Goal: Register for event/course

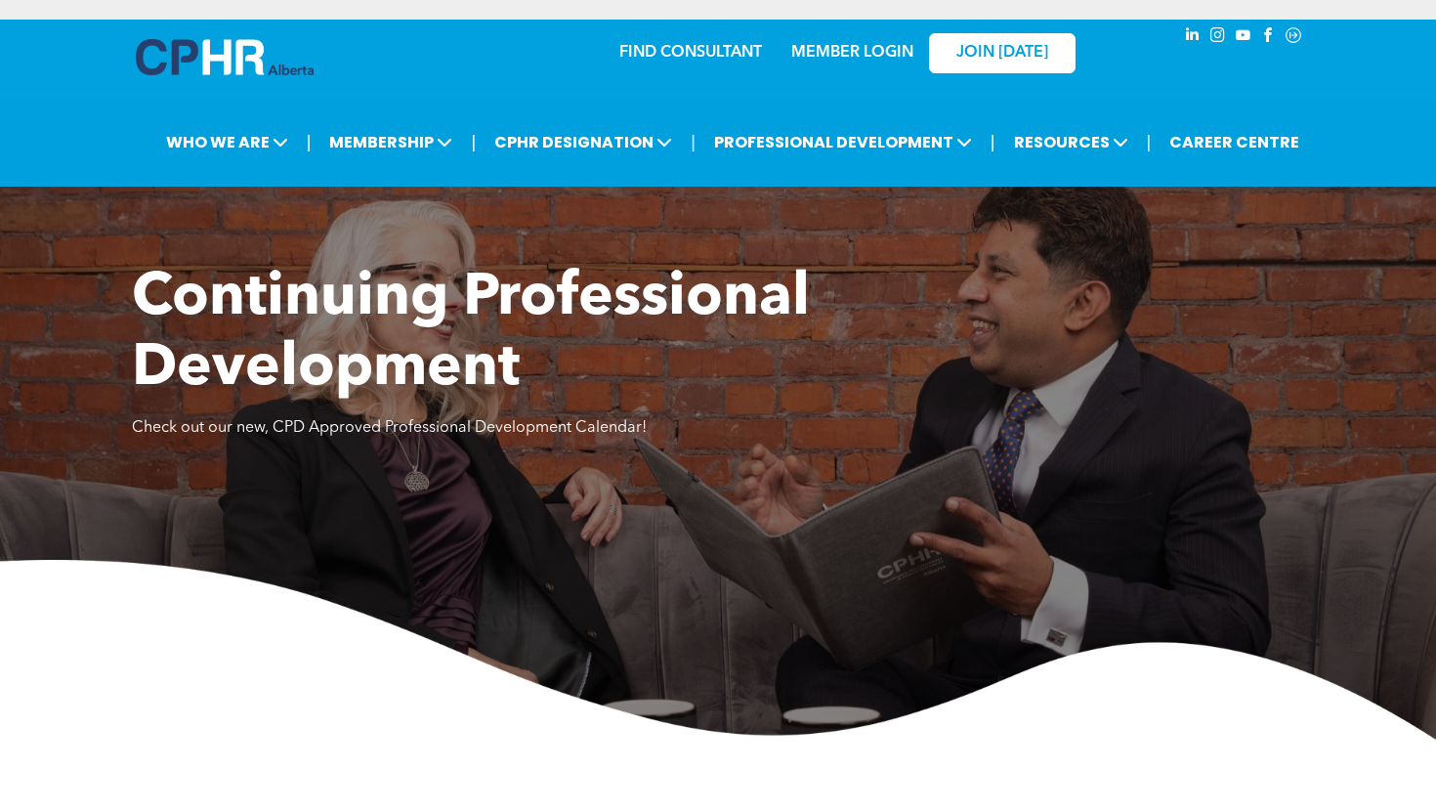
click at [166, 395] on span "Continuing Professional Development" at bounding box center [471, 334] width 678 height 129
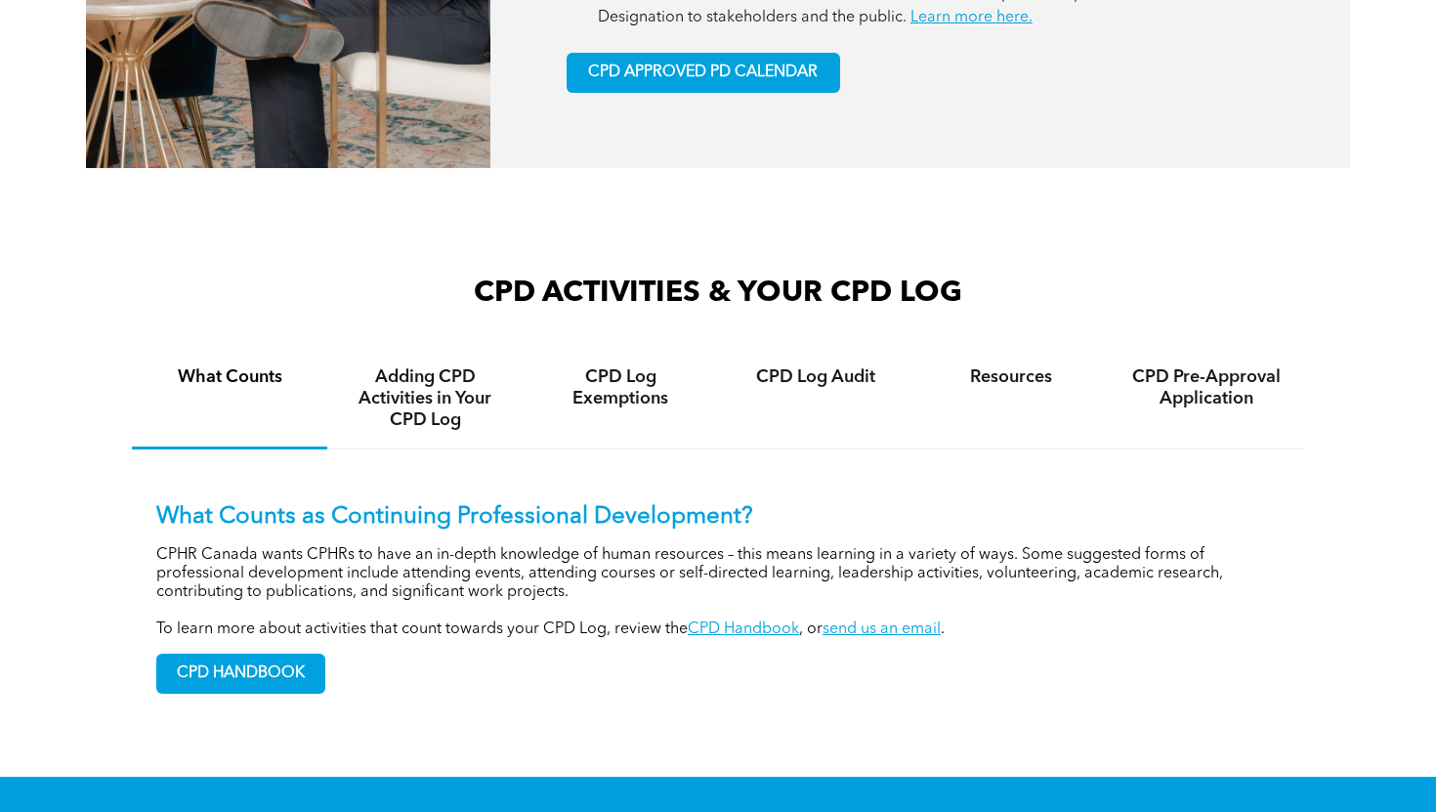
scroll to position [1199, 0]
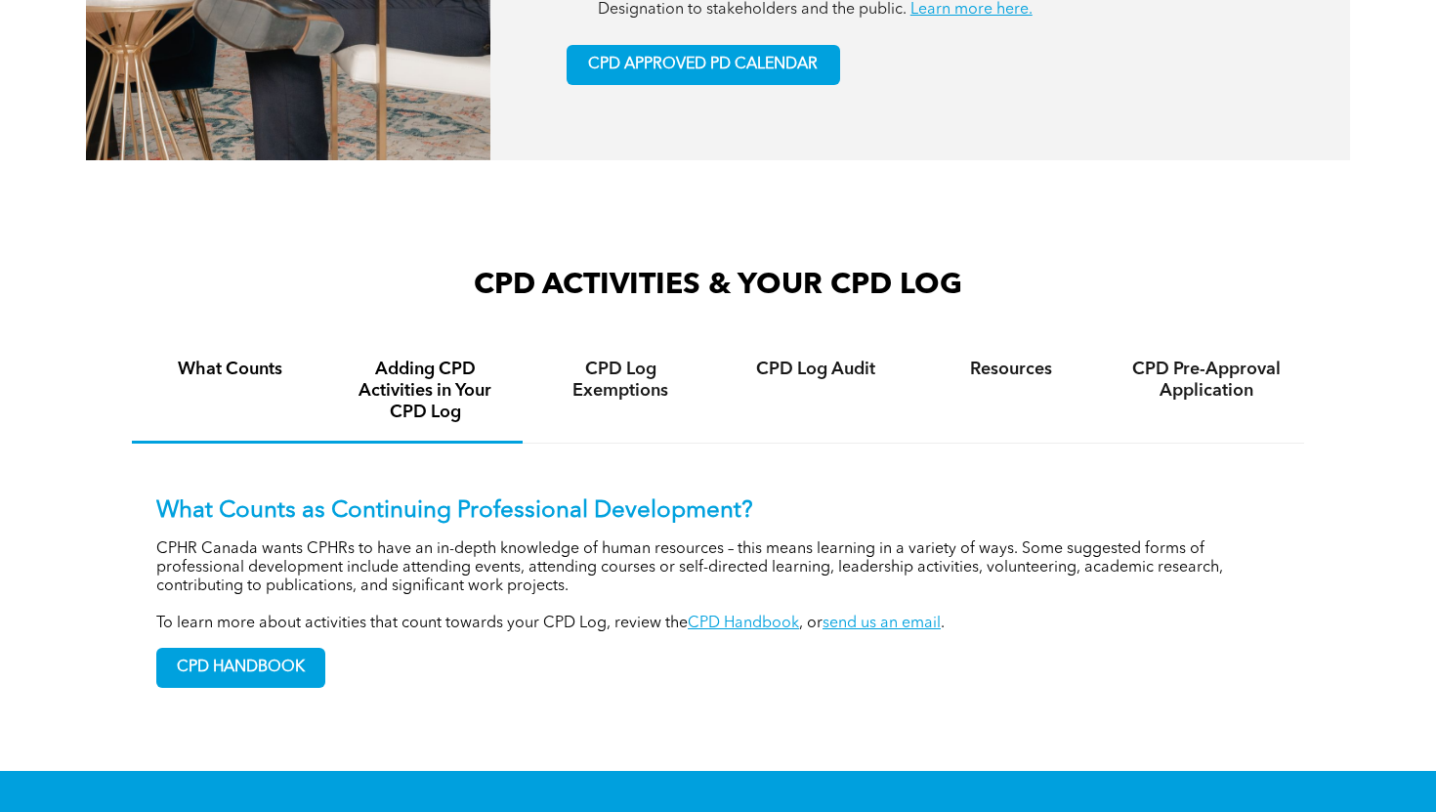
click at [428, 405] on h4 "Adding CPD Activities in Your CPD Log" at bounding box center [425, 390] width 160 height 64
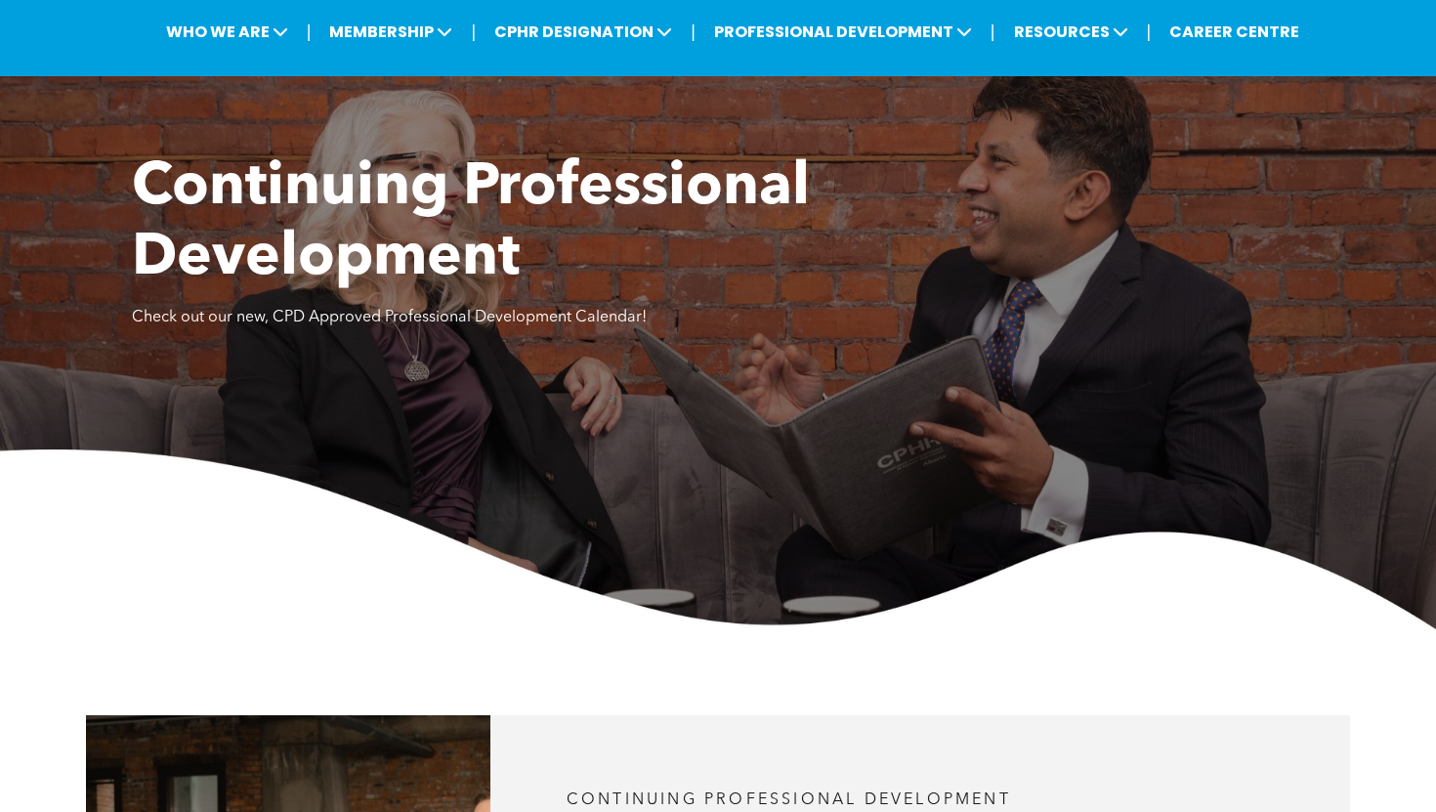
scroll to position [0, 0]
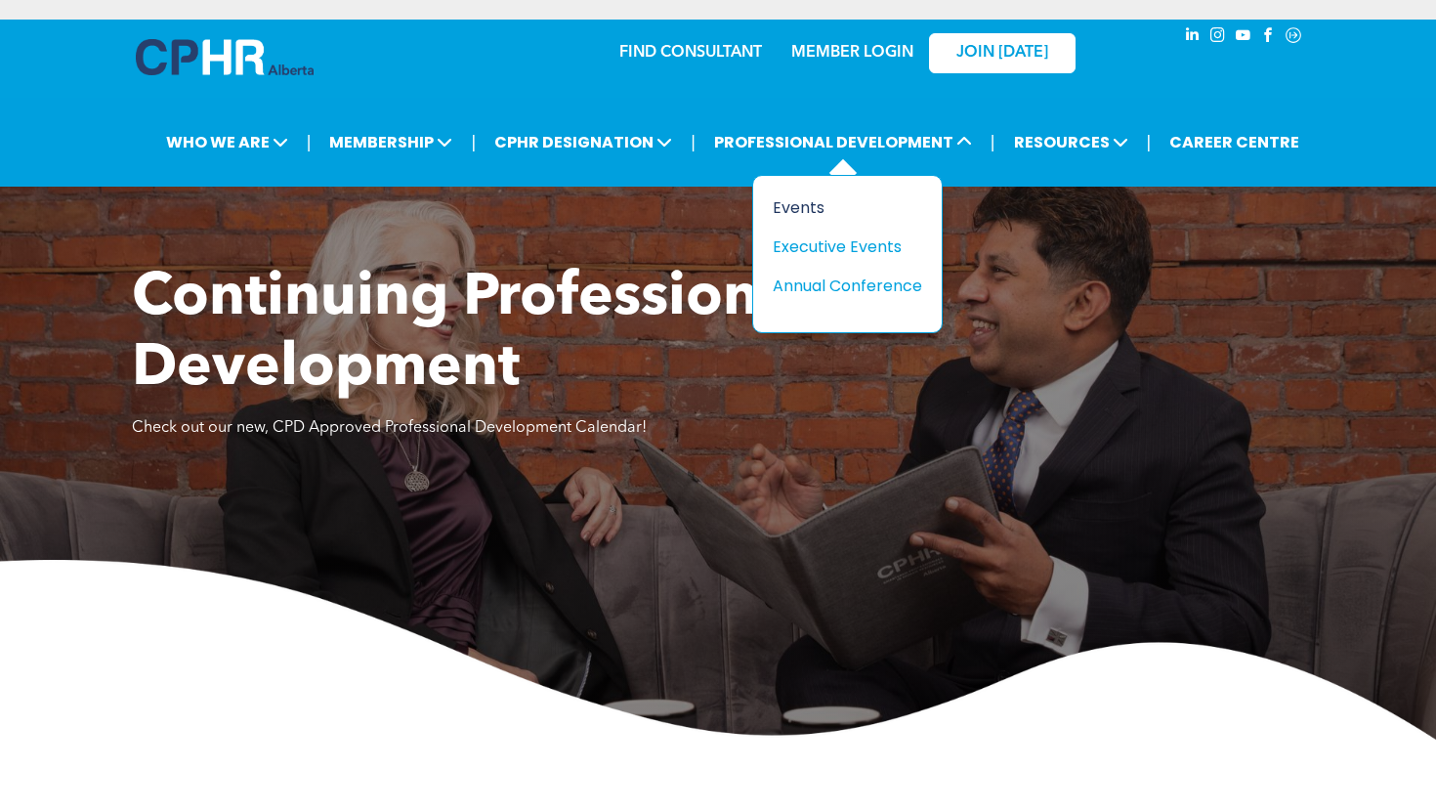
click at [796, 207] on div "Events" at bounding box center [840, 207] width 135 height 24
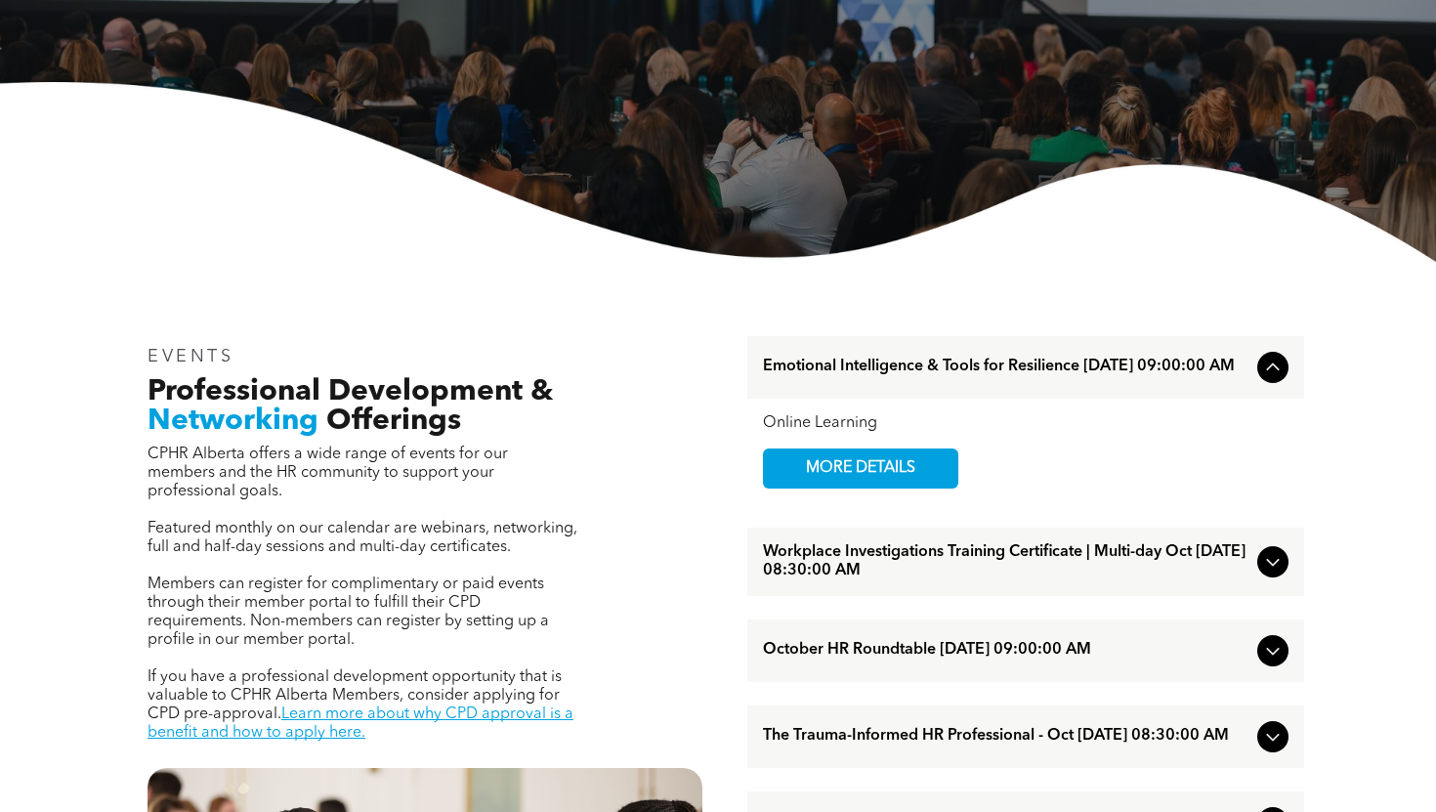
scroll to position [376, 0]
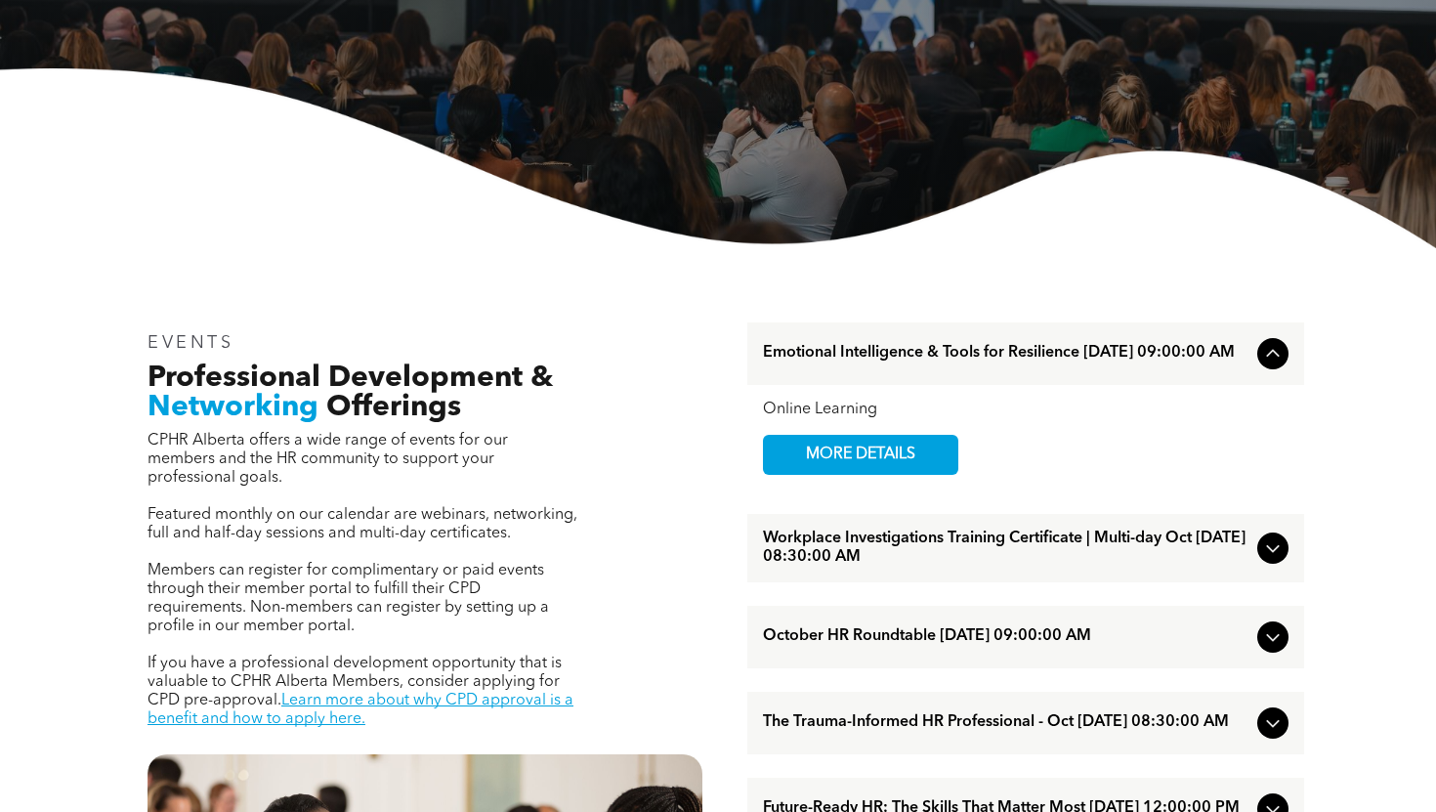
click at [1273, 365] on icon at bounding box center [1272, 353] width 23 height 23
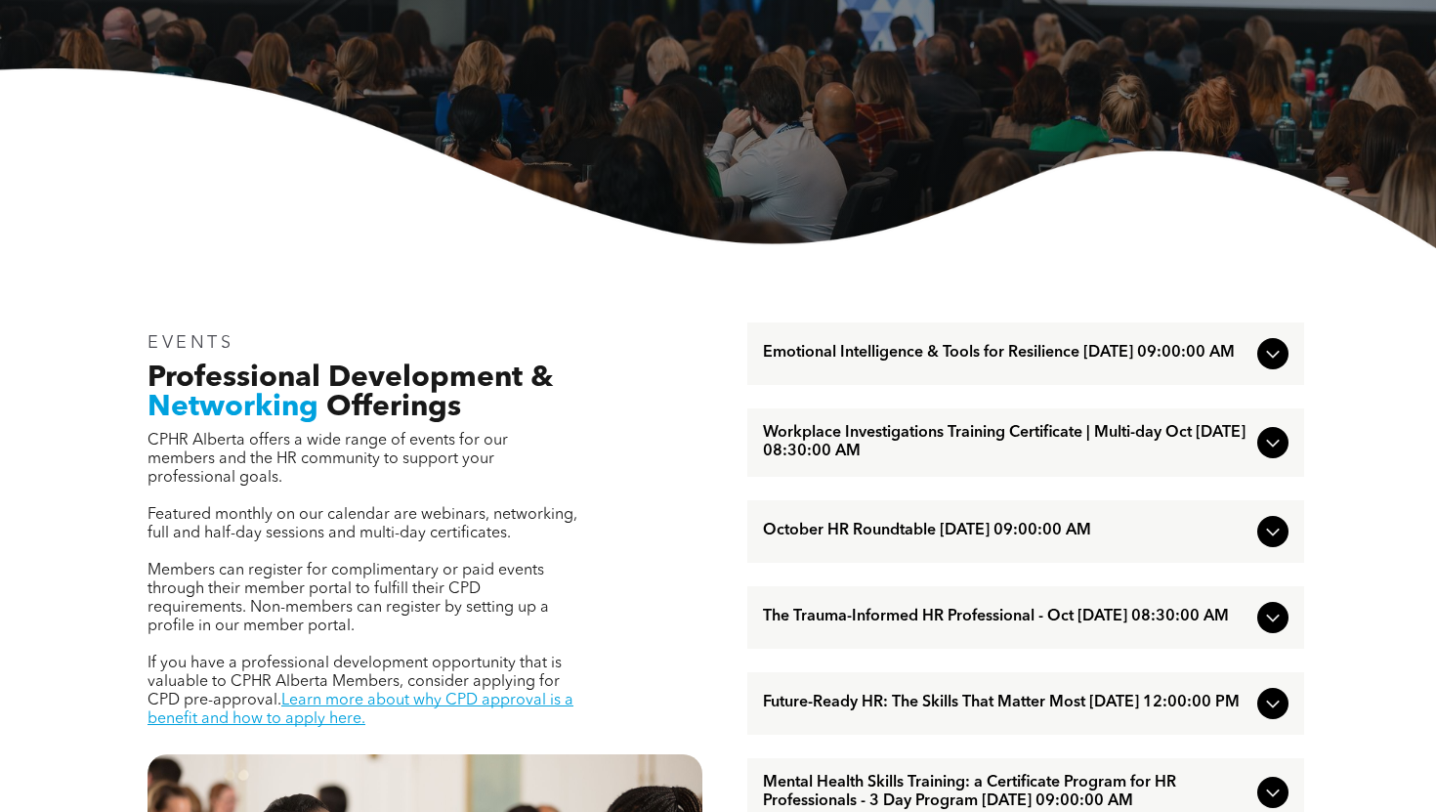
click at [1273, 365] on icon at bounding box center [1272, 353] width 23 height 23
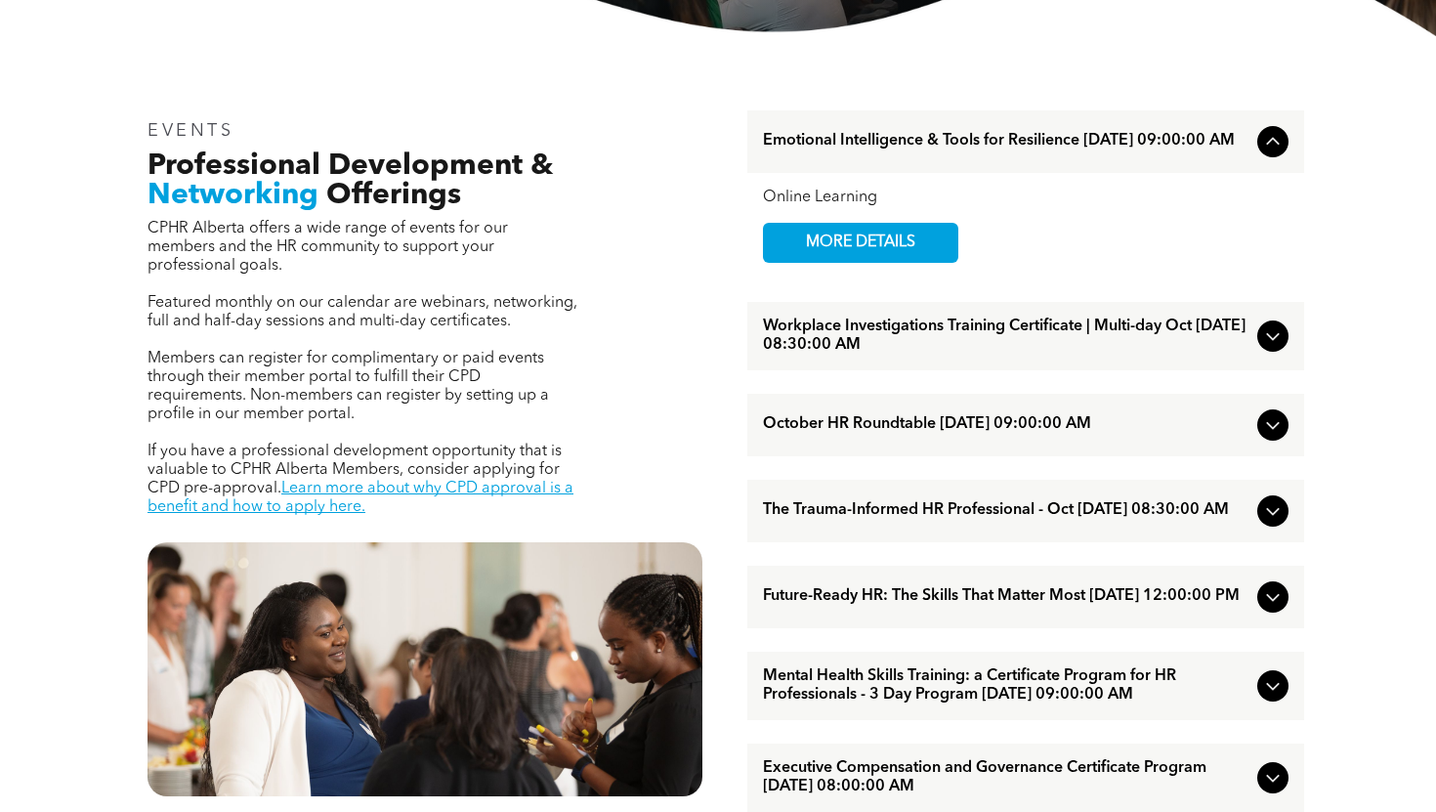
scroll to position [599, 0]
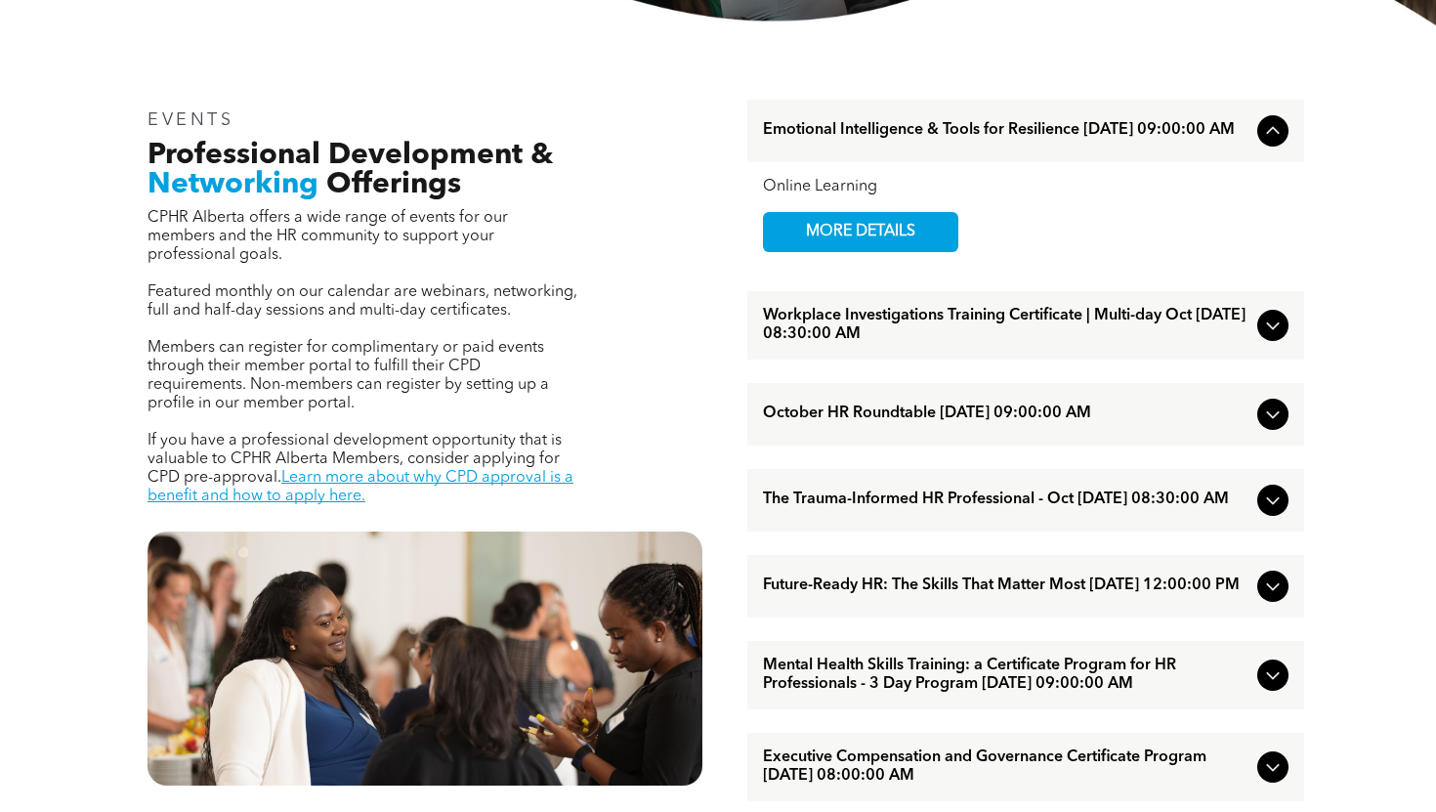
click at [1272, 590] on icon at bounding box center [1272, 586] width 13 height 8
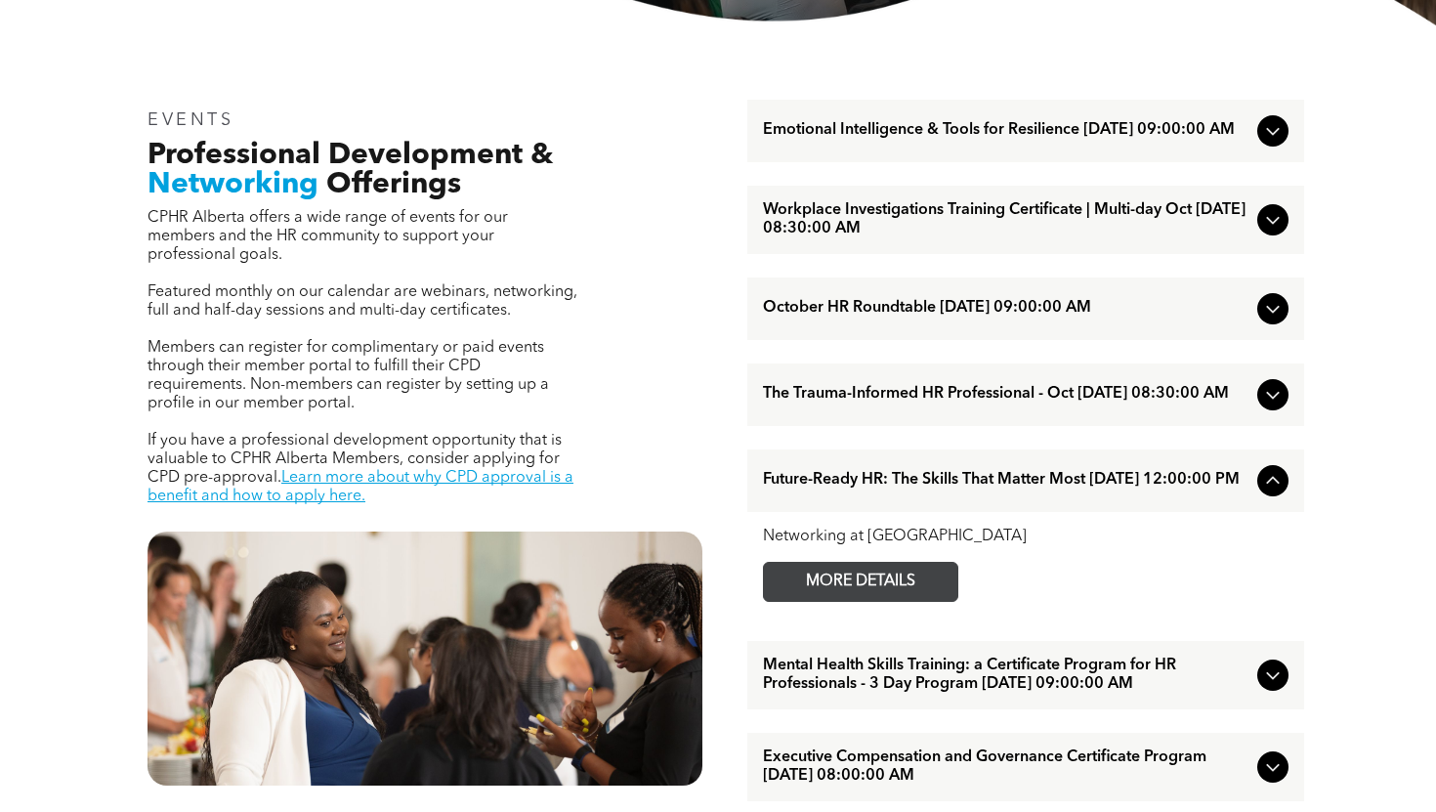
click at [918, 600] on span "MORE DETAILS" at bounding box center [860, 582] width 154 height 38
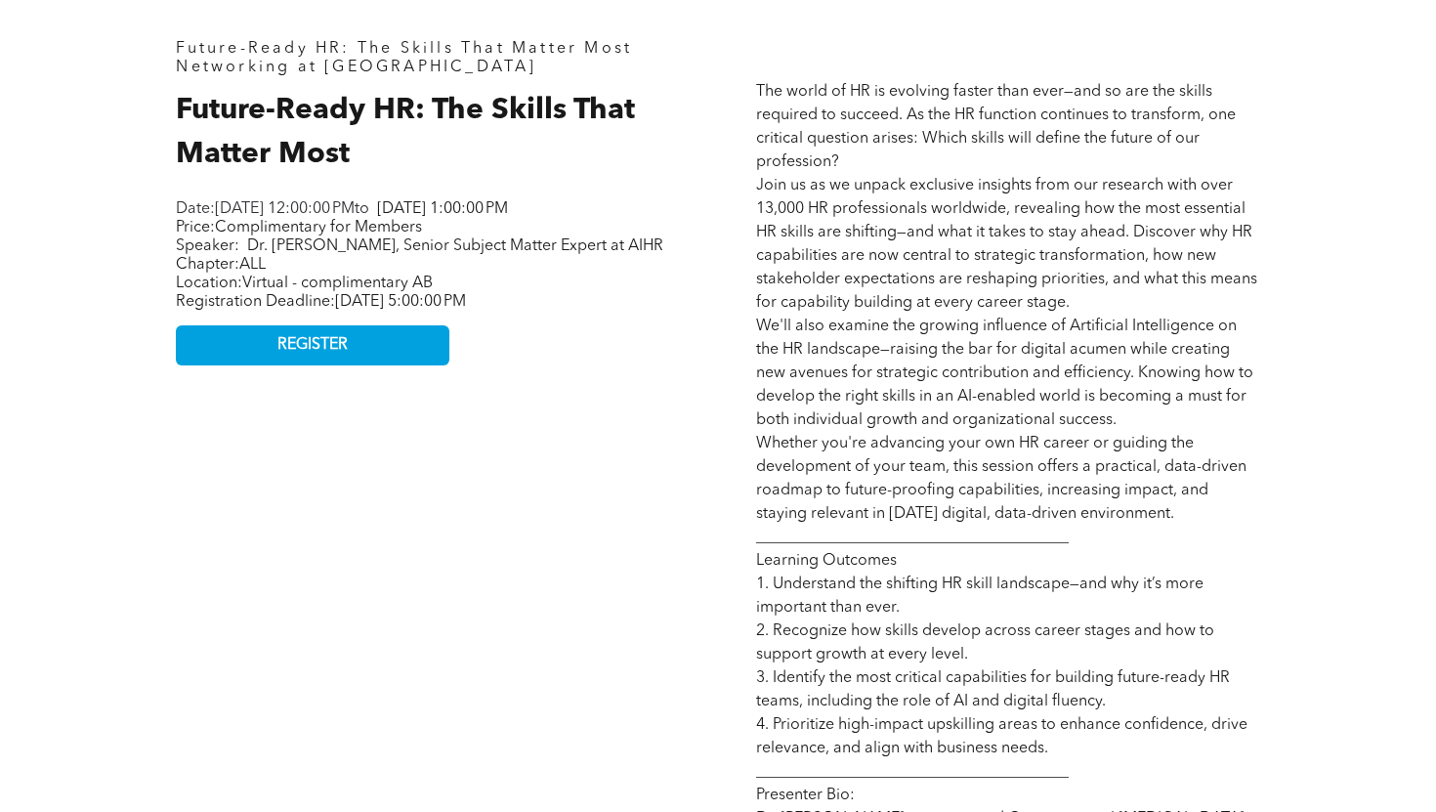
scroll to position [890, 0]
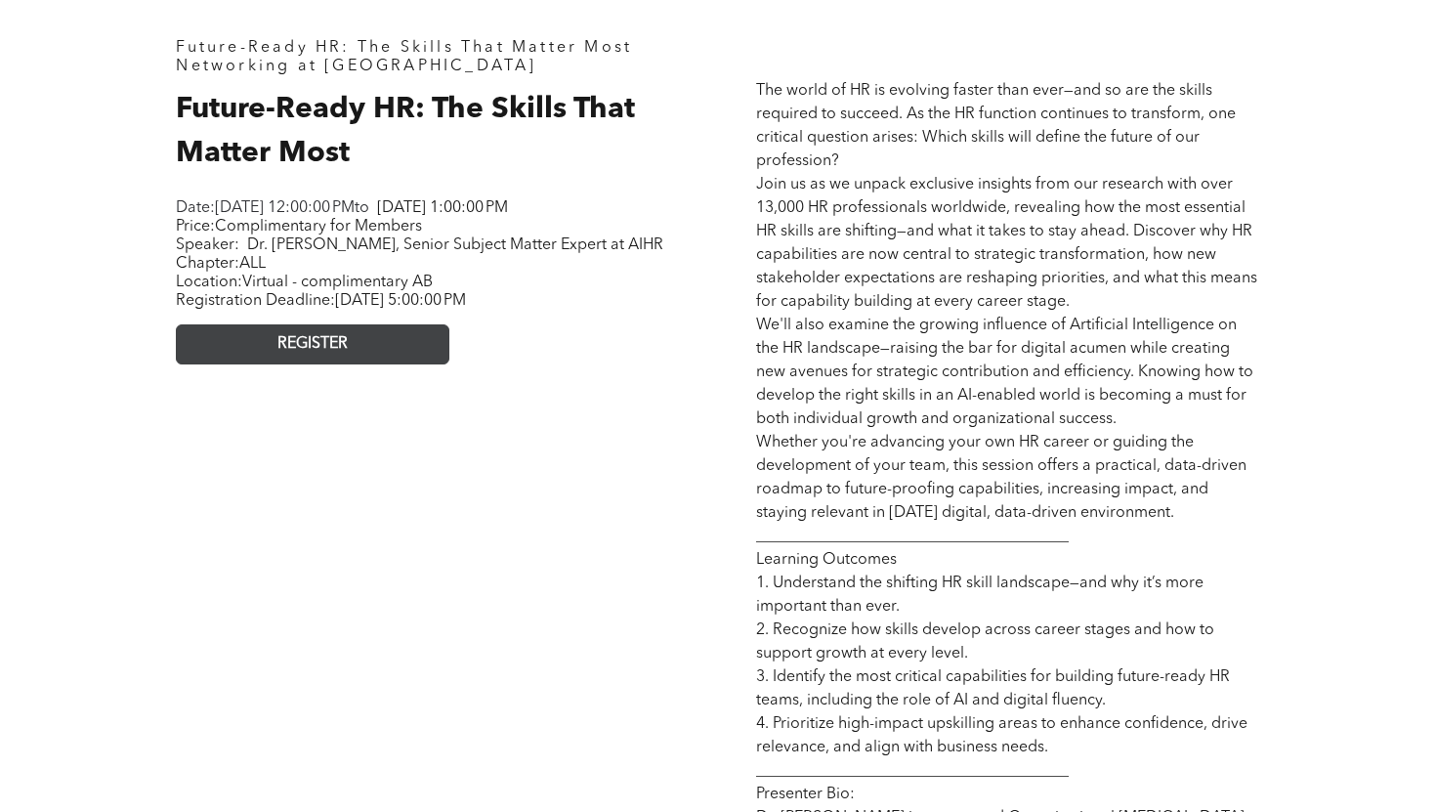
click at [230, 364] on link "REGISTER" at bounding box center [312, 344] width 273 height 40
